Goal: Transaction & Acquisition: Obtain resource

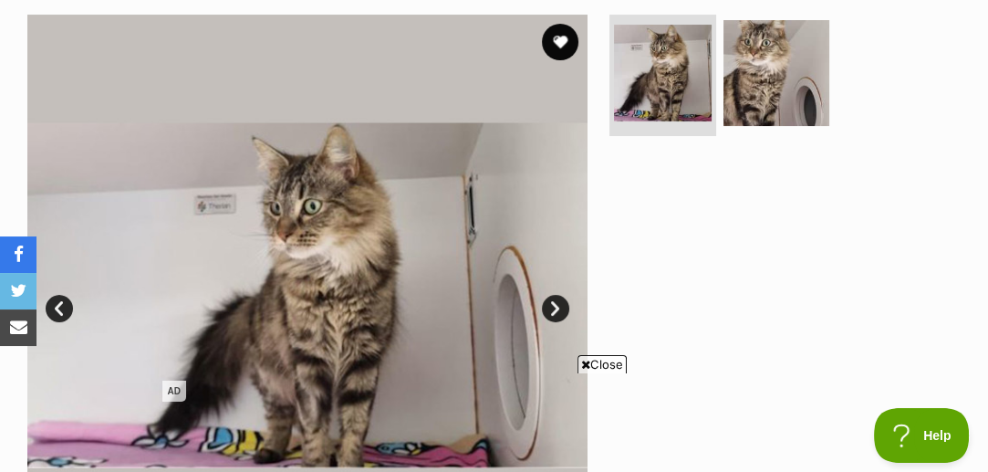
scroll to position [365, 0]
click at [551, 308] on link "Next" at bounding box center [555, 308] width 27 height 27
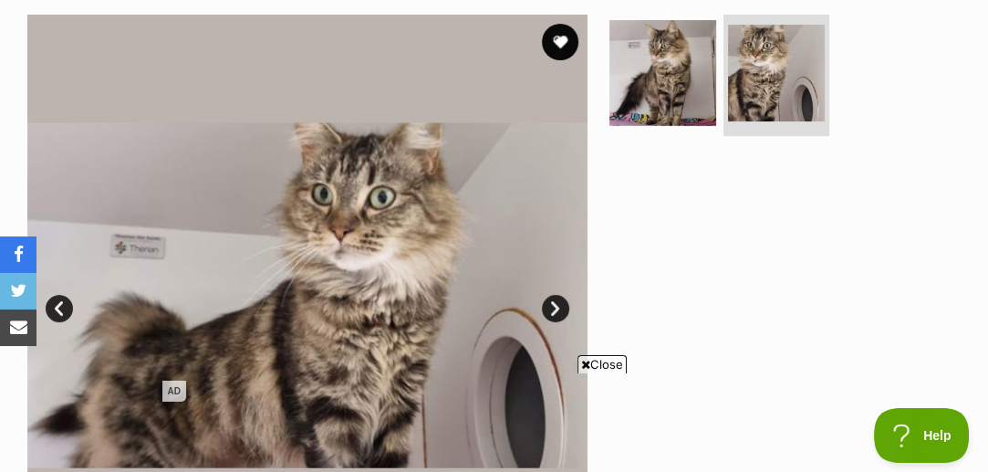
click at [551, 308] on link "Next" at bounding box center [555, 308] width 27 height 27
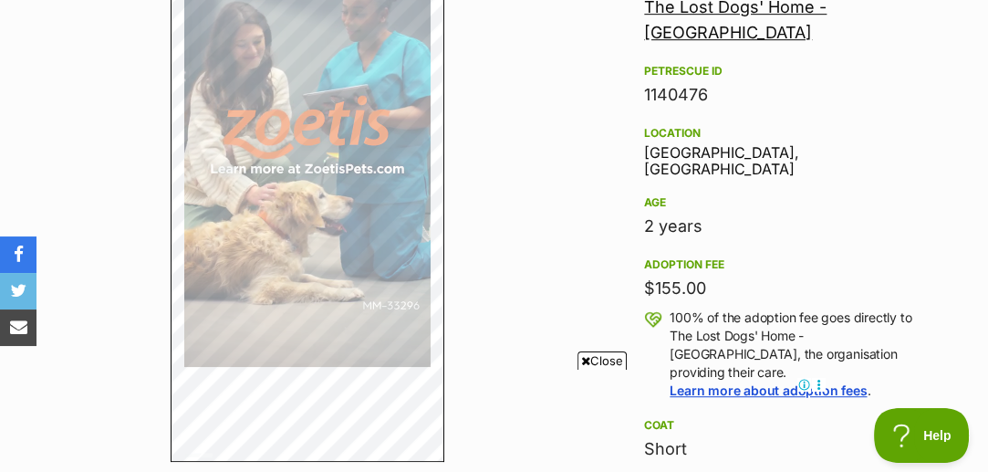
scroll to position [0, 0]
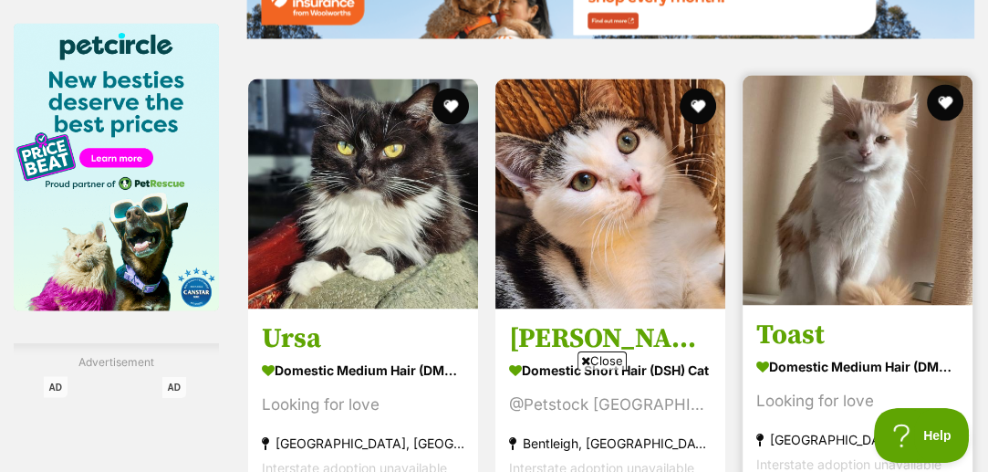
click at [846, 214] on img at bounding box center [858, 190] width 230 height 230
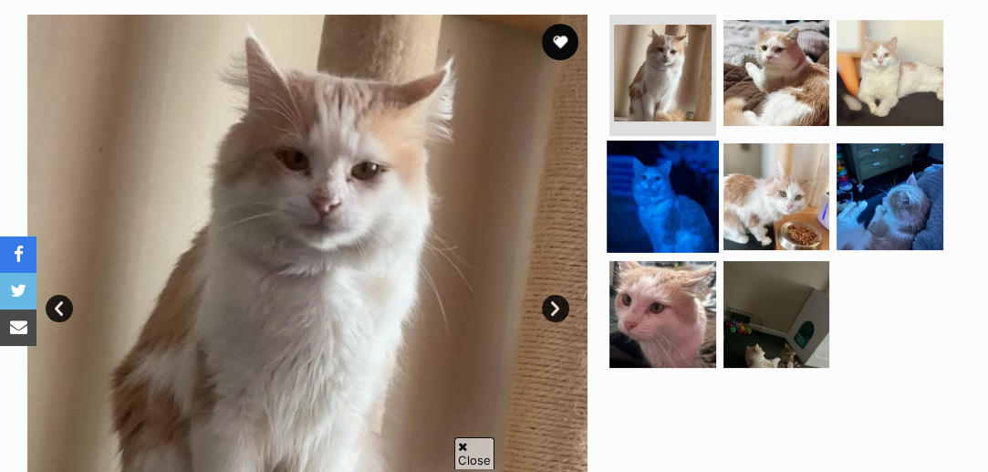
click at [652, 215] on img at bounding box center [662, 196] width 111 height 111
